Goal: Information Seeking & Learning: Compare options

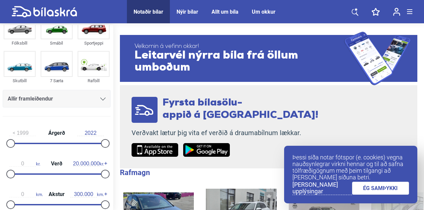
scroll to position [27, 0]
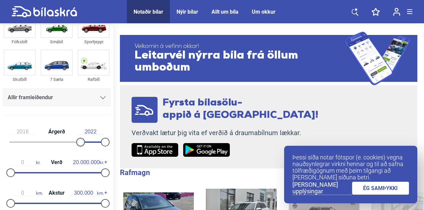
type input "2017"
drag, startPoint x: 12, startPoint y: 141, endPoint x: 84, endPoint y: 139, distance: 71.7
click at [84, 139] on div at bounding box center [84, 142] width 9 height 9
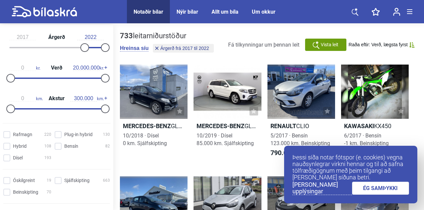
scroll to position [122, 0]
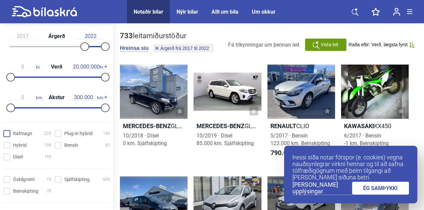
click at [7, 132] on input "Rafmagn 220" at bounding box center [28, 134] width 48 height 7
checkbox input "true"
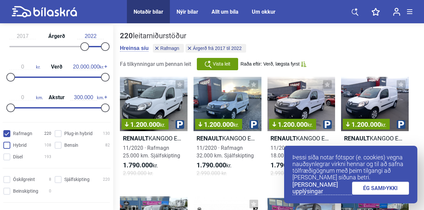
click at [7, 144] on input "Hybrid 108" at bounding box center [28, 145] width 48 height 7
checkbox input "true"
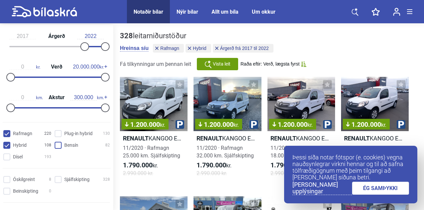
click at [58, 146] on input "Bensín 82" at bounding box center [83, 145] width 55 height 7
checkbox input "true"
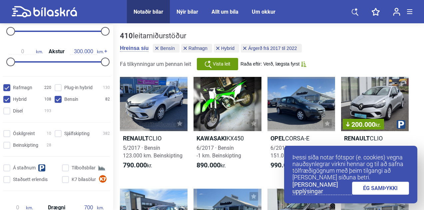
scroll to position [169, 0]
click at [58, 133] on input "Sjálfskipting 382" at bounding box center [83, 133] width 55 height 7
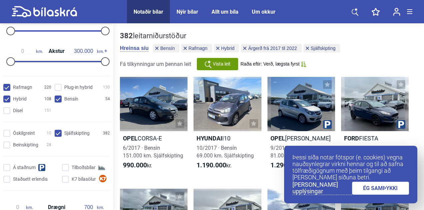
click at [372, 186] on link "ÉG SAMÞYKKI" at bounding box center [380, 188] width 57 height 13
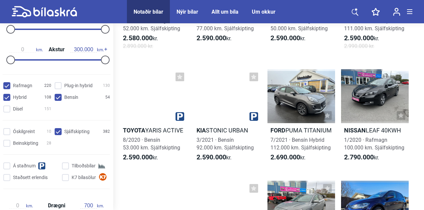
scroll to position [1292, 0]
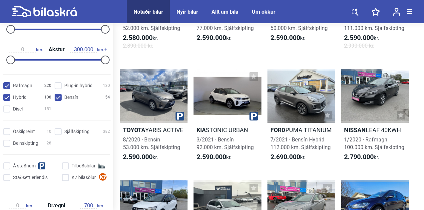
checkbox input "false"
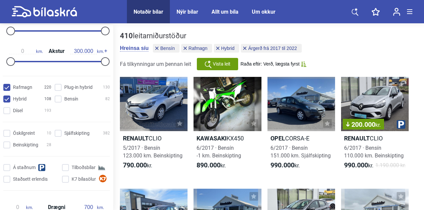
checkbox input "false"
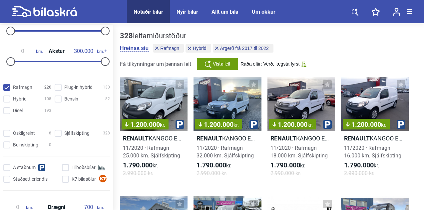
checkbox input "false"
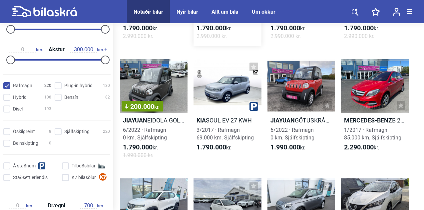
scroll to position [138, 0]
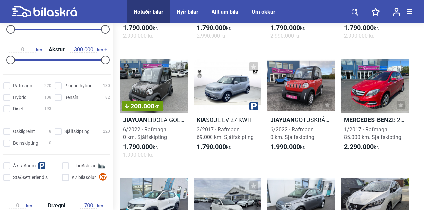
checkbox input "false"
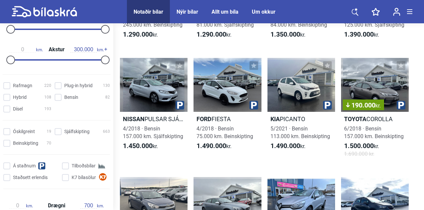
scroll to position [343, 0]
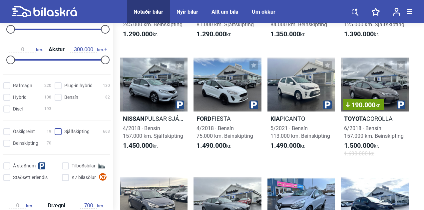
click at [56, 131] on input "Sjálfskipting 663" at bounding box center [83, 132] width 55 height 7
checkbox input "true"
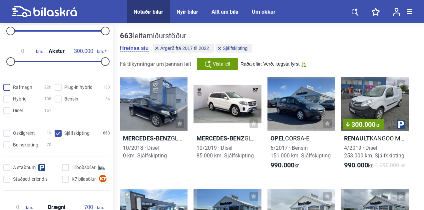
click at [9, 87] on input "Rafmagn 220" at bounding box center [28, 87] width 48 height 7
checkbox input "true"
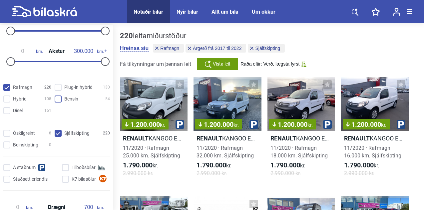
click at [56, 98] on input "Bensín 54" at bounding box center [83, 99] width 55 height 7
checkbox input "true"
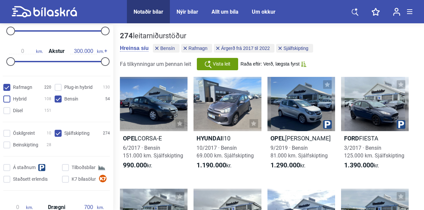
click at [5, 98] on input "Hybrid 108" at bounding box center [28, 99] width 48 height 7
checkbox input "true"
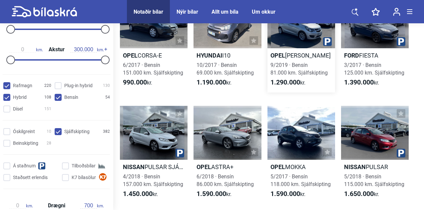
scroll to position [83, 0]
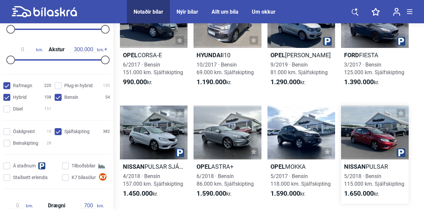
click at [396, 145] on div at bounding box center [375, 133] width 68 height 54
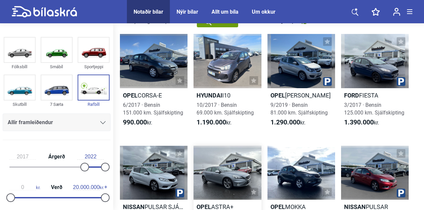
scroll to position [43, 0]
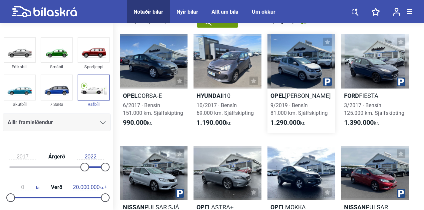
click at [314, 75] on div at bounding box center [302, 61] width 68 height 54
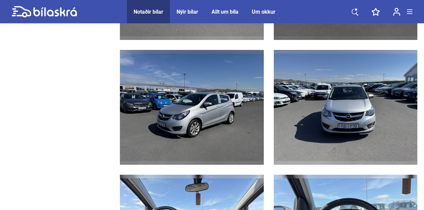
scroll to position [1016, 0]
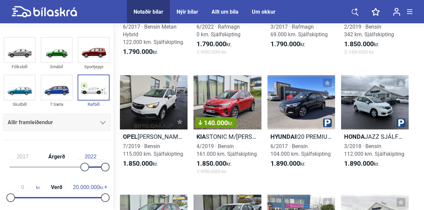
scroll to position [466, 0]
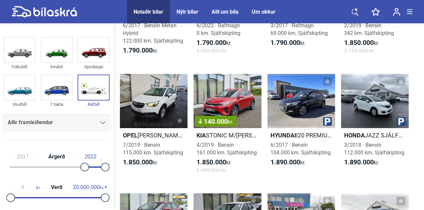
checkbox input "false"
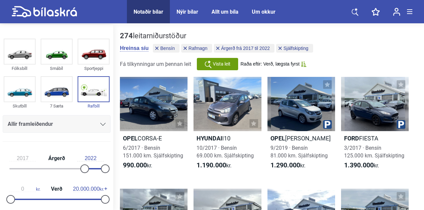
checkbox input "false"
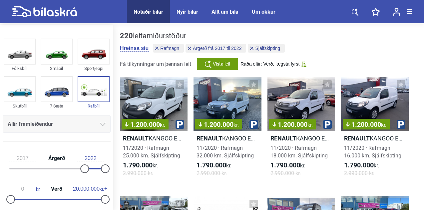
checkbox input "false"
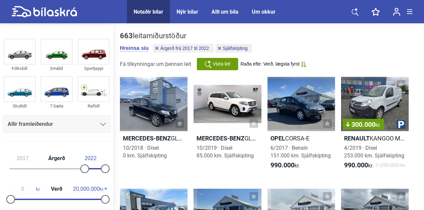
checkbox input "false"
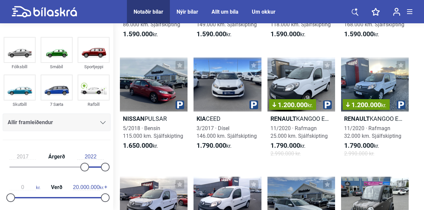
type input "1999"
